Goal: Task Accomplishment & Management: Use online tool/utility

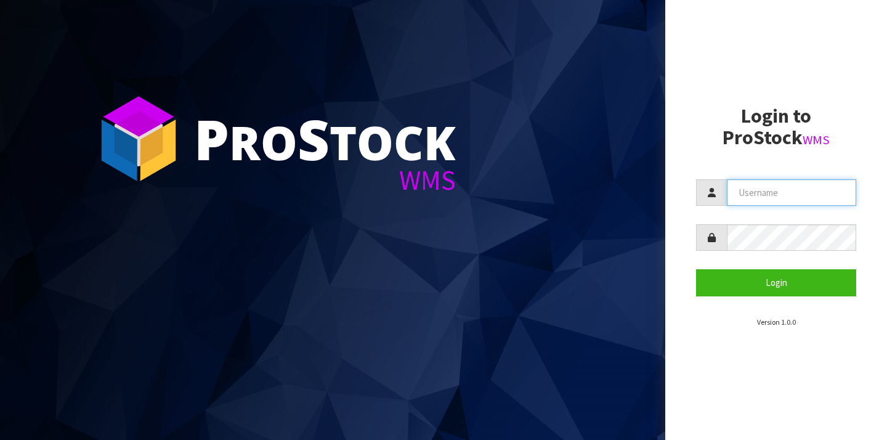
type input "[PERSON_NAME][EMAIL_ADDRESS][DOMAIN_NAME]"
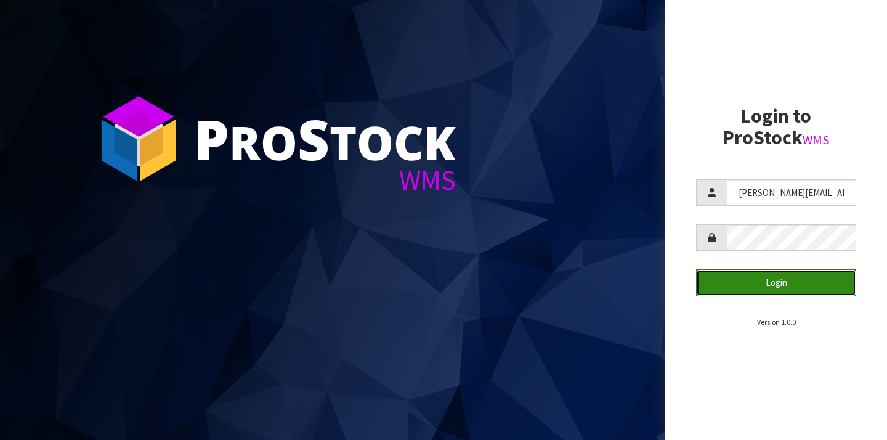
click at [745, 287] on button "Login" at bounding box center [776, 282] width 160 height 26
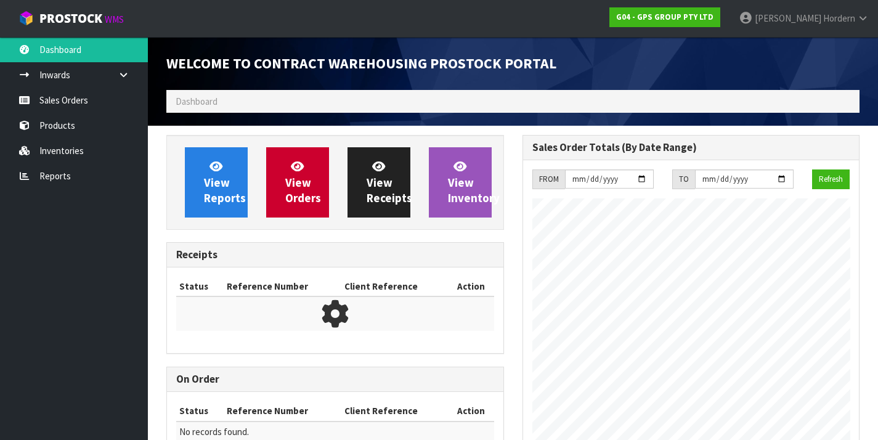
scroll to position [550, 355]
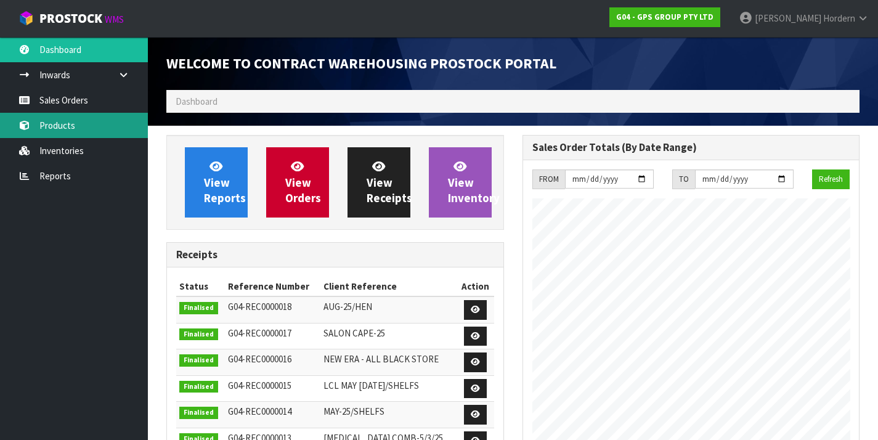
click at [68, 135] on link "Products" at bounding box center [74, 125] width 148 height 25
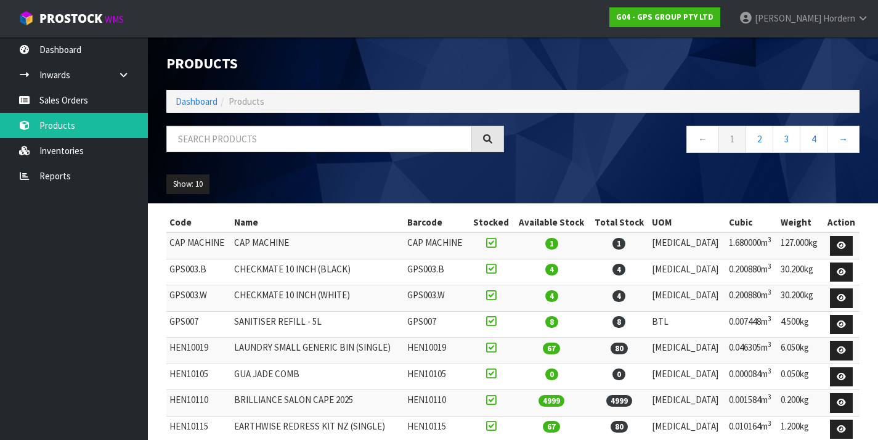
click at [257, 100] on span "Products" at bounding box center [247, 101] width 36 height 12
click at [243, 136] on input "text" at bounding box center [319, 139] width 306 height 26
paste input "HEN10110"
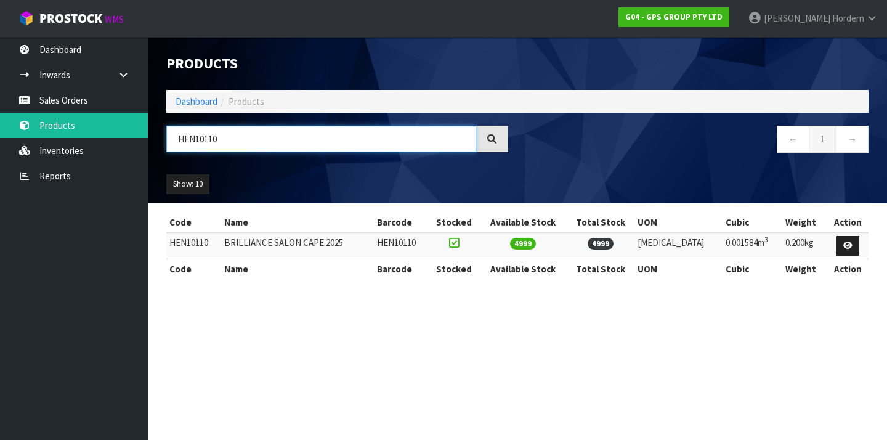
type input "HEN10110"
click at [346, 243] on td "BRILLIANCE SALON CAPE 2025" at bounding box center [297, 245] width 153 height 26
click at [306, 244] on td "BRILLIANCE SALON CAPE 2025" at bounding box center [297, 245] width 153 height 26
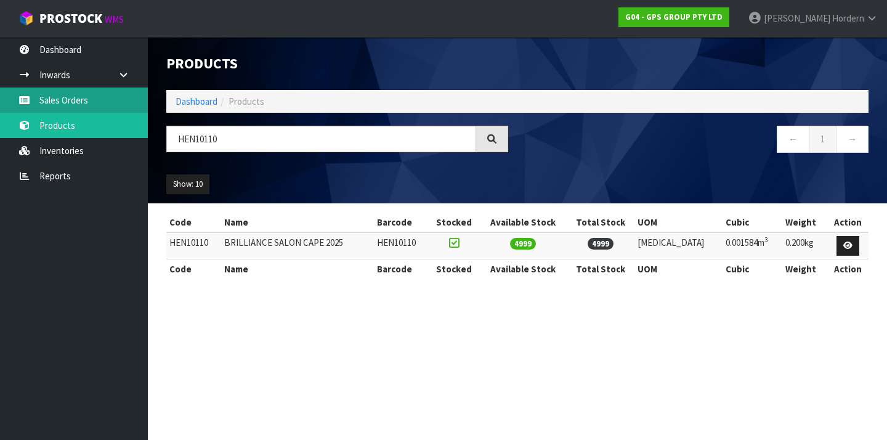
click at [56, 103] on link "Sales Orders" at bounding box center [74, 99] width 148 height 25
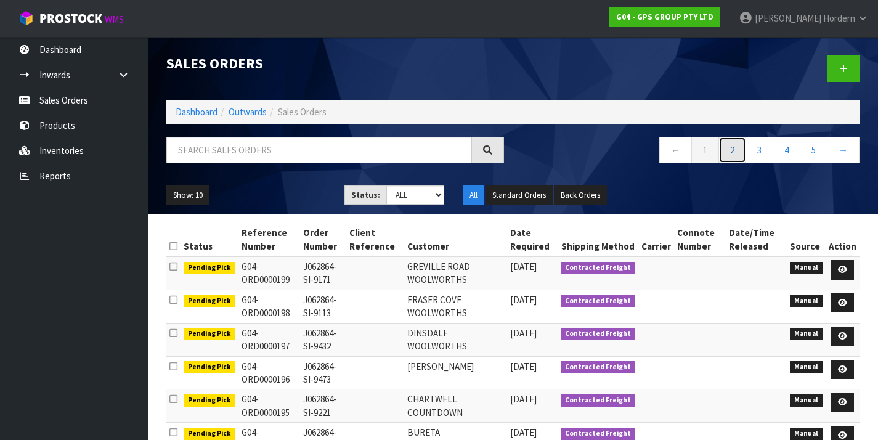
click at [735, 150] on link "2" at bounding box center [732, 150] width 28 height 26
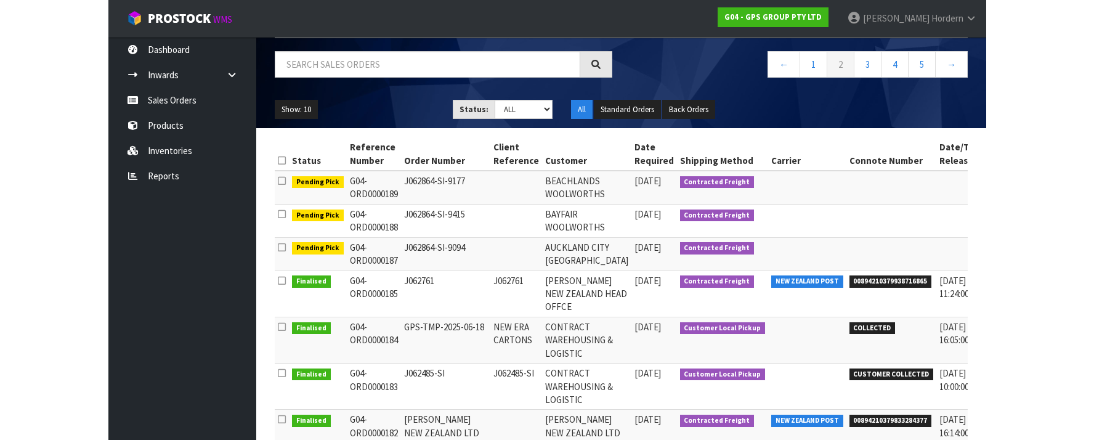
scroll to position [156, 0]
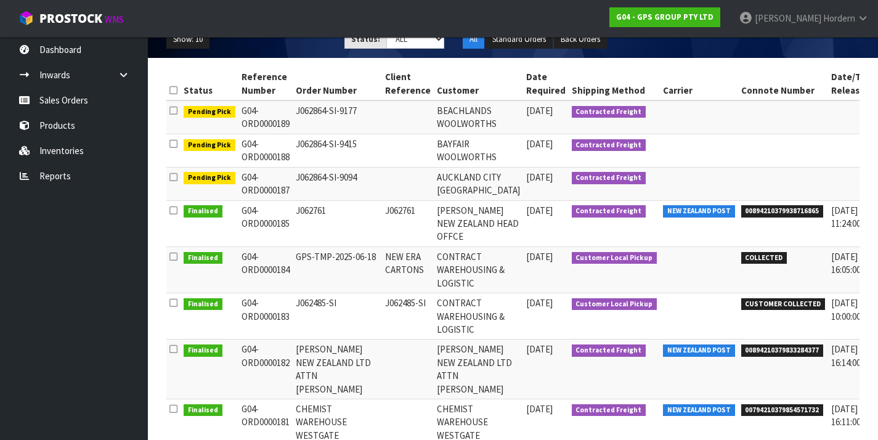
click at [445, 228] on td "[PERSON_NAME] NEW ZEALAND HEAD OFFCE" at bounding box center [478, 223] width 89 height 46
click at [172, 215] on icon at bounding box center [173, 210] width 8 height 9
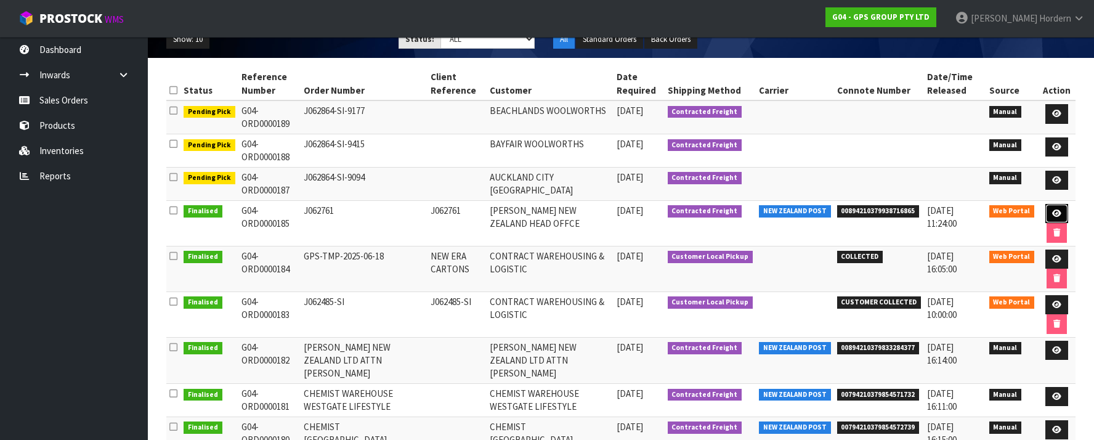
click at [886, 213] on icon at bounding box center [1056, 213] width 9 height 8
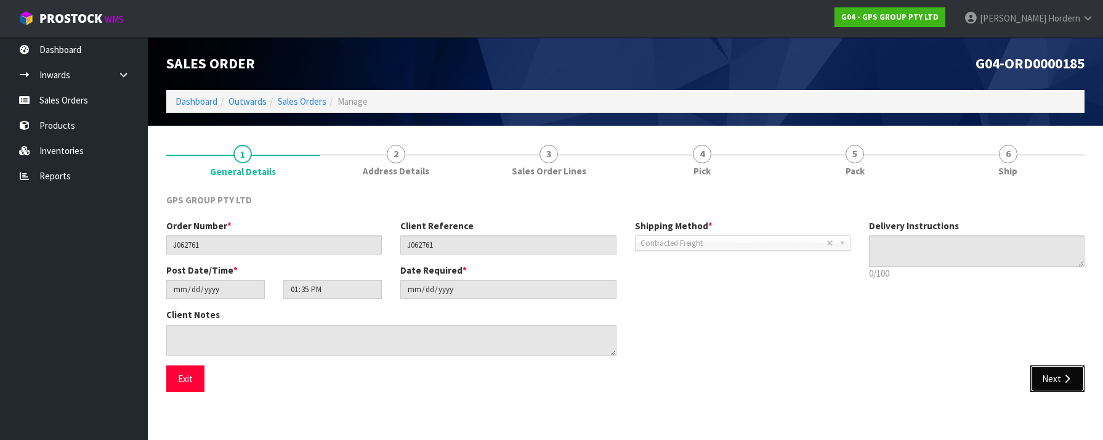
click at [886, 381] on button "Next" at bounding box center [1058, 378] width 54 height 26
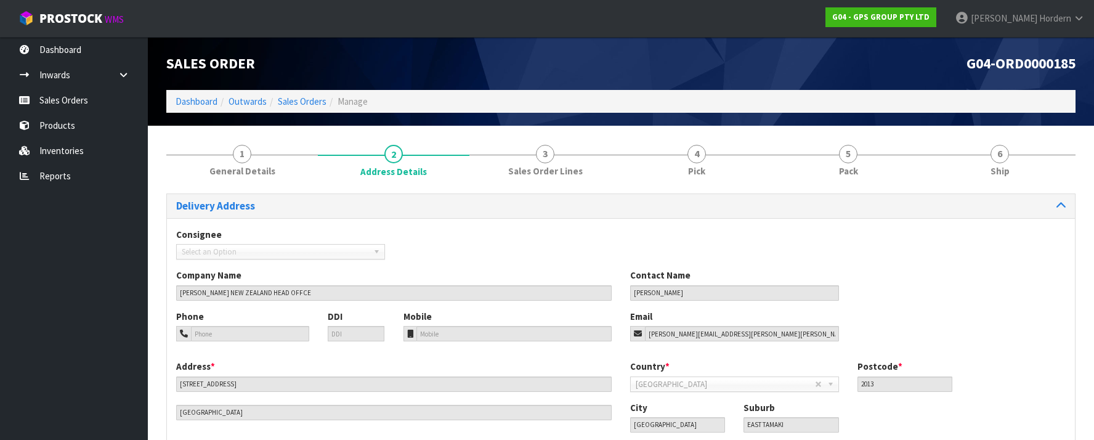
scroll to position [79, 0]
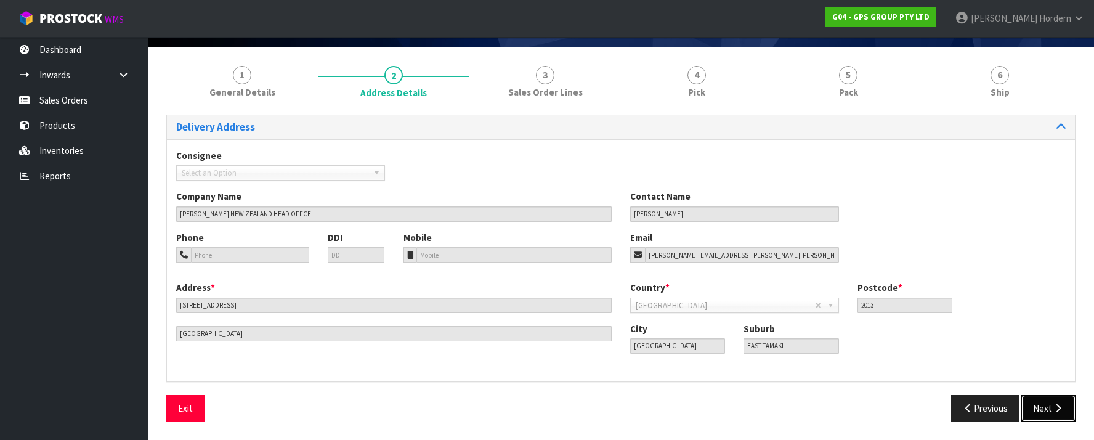
click at [886, 410] on button "Next" at bounding box center [1048, 408] width 54 height 26
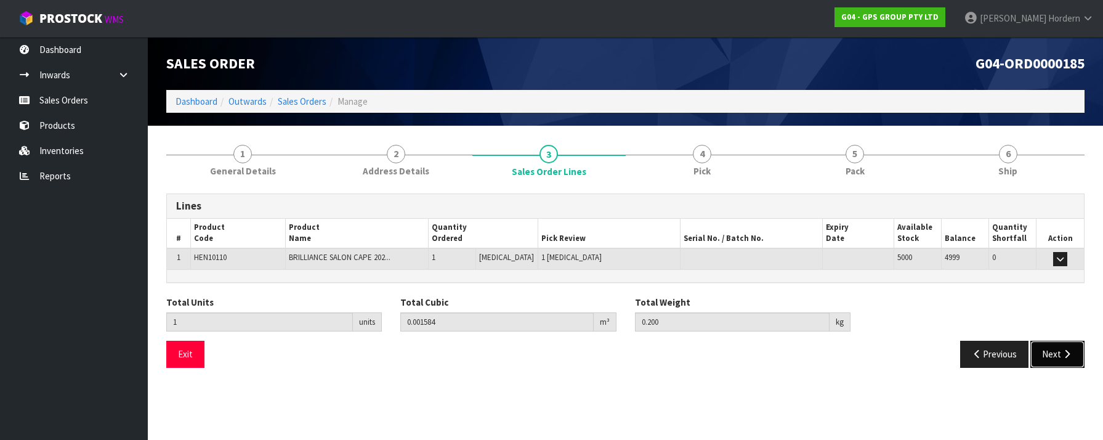
click at [886, 350] on button "Next" at bounding box center [1058, 354] width 54 height 26
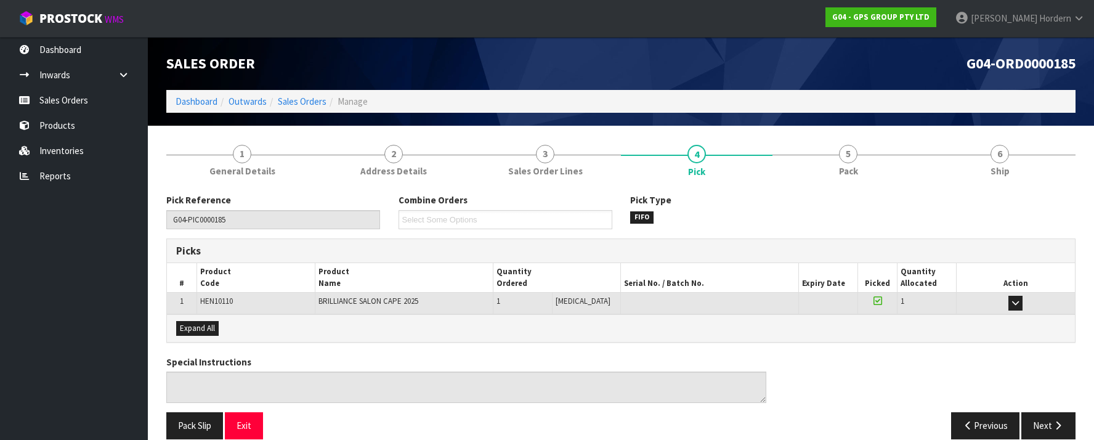
scroll to position [17, 0]
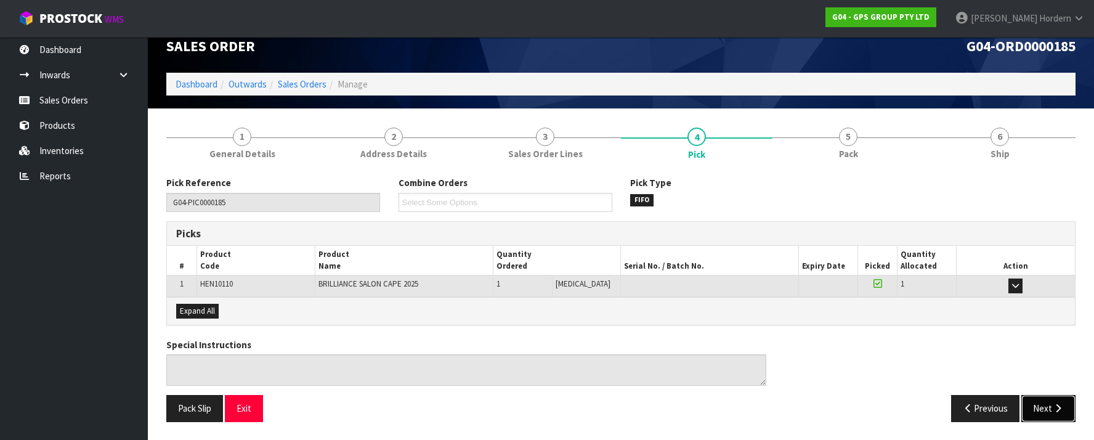
click at [886, 402] on button "Next" at bounding box center [1048, 408] width 54 height 26
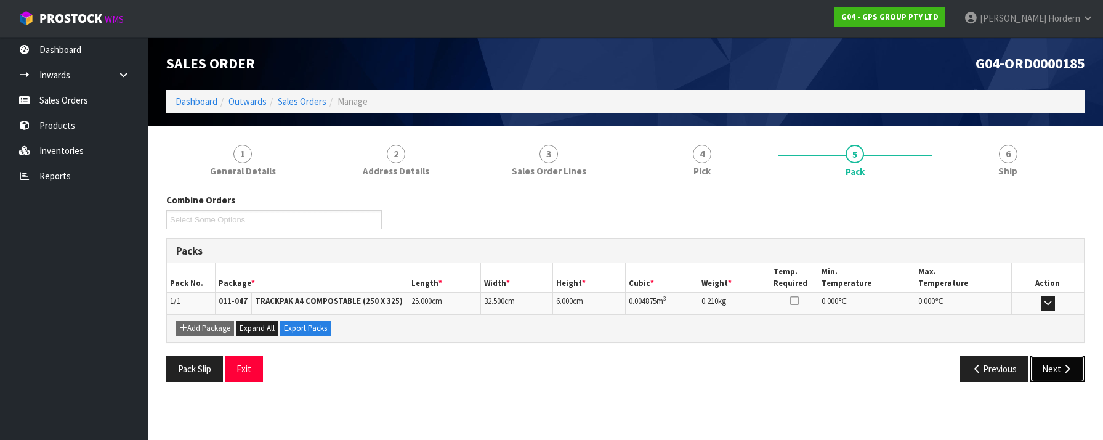
click at [886, 367] on button "Next" at bounding box center [1058, 368] width 54 height 26
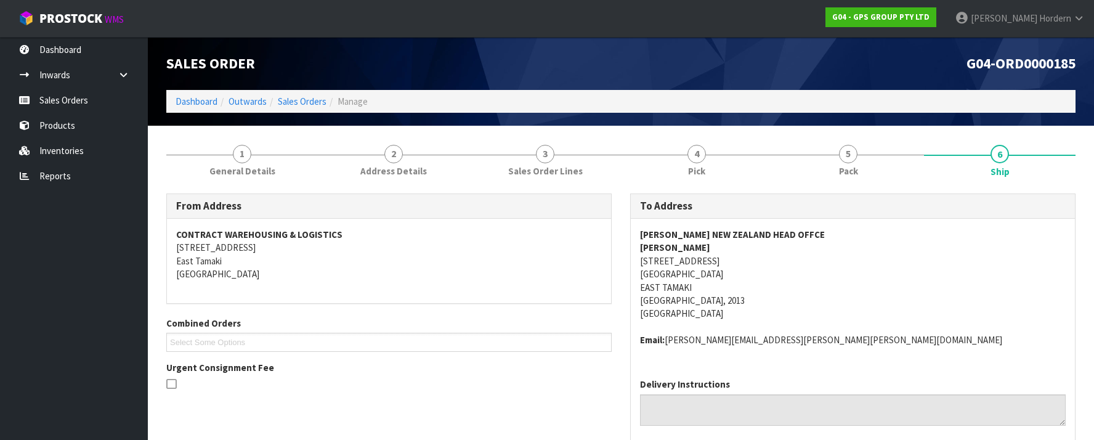
scroll to position [186, 0]
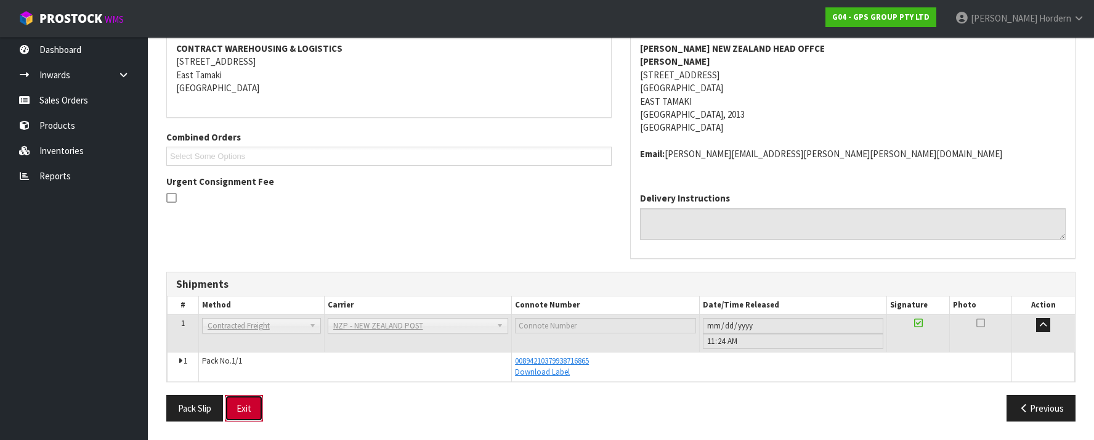
click at [252, 405] on button "Exit" at bounding box center [244, 408] width 38 height 26
